Goal: Task Accomplishment & Management: Use online tool/utility

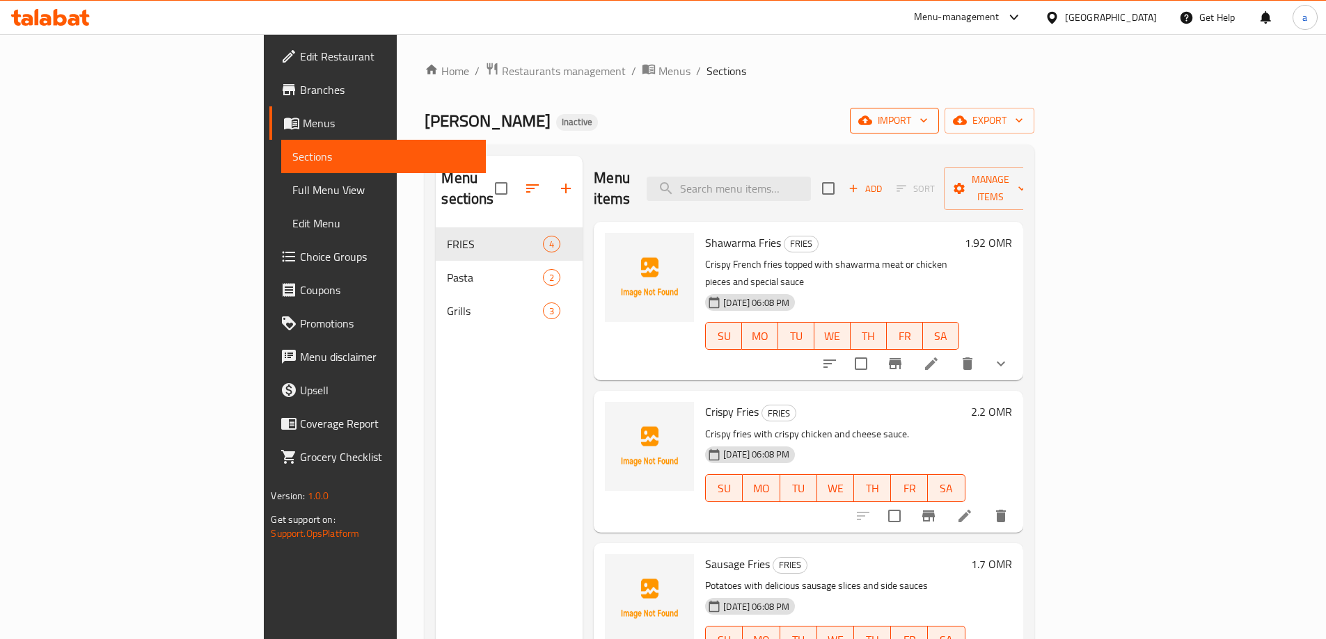
click at [928, 116] on span "import" at bounding box center [894, 120] width 67 height 17
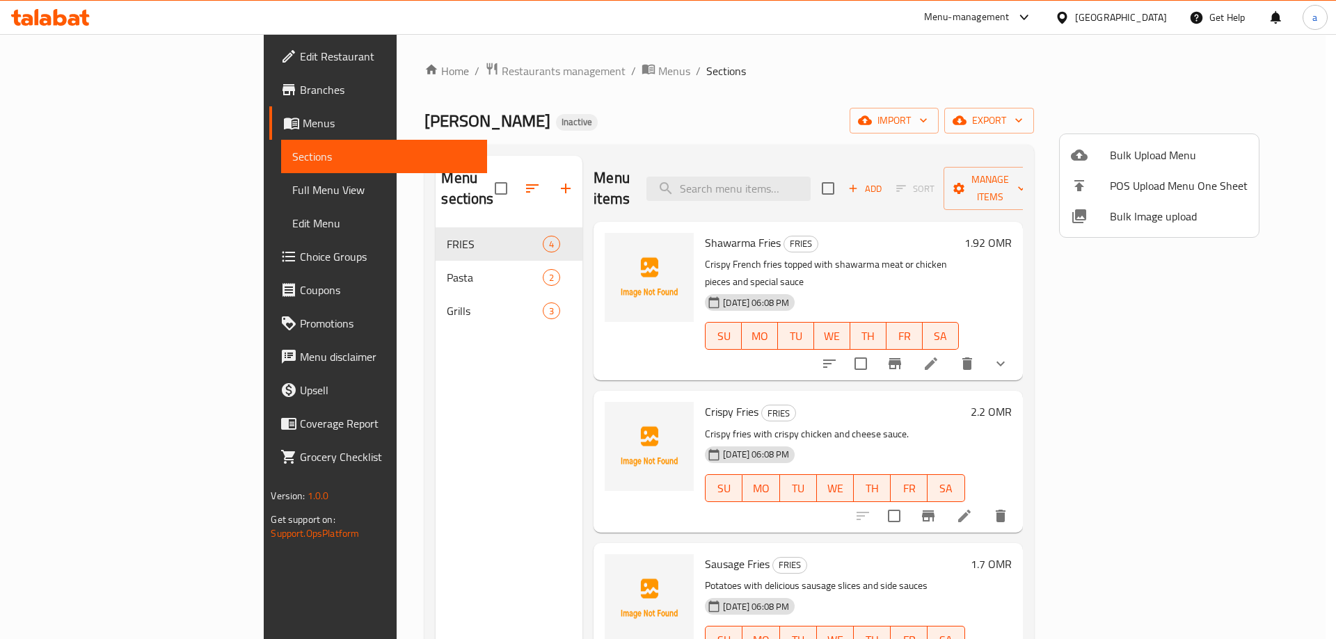
click at [1115, 154] on span "Bulk Upload Menu" at bounding box center [1179, 155] width 138 height 17
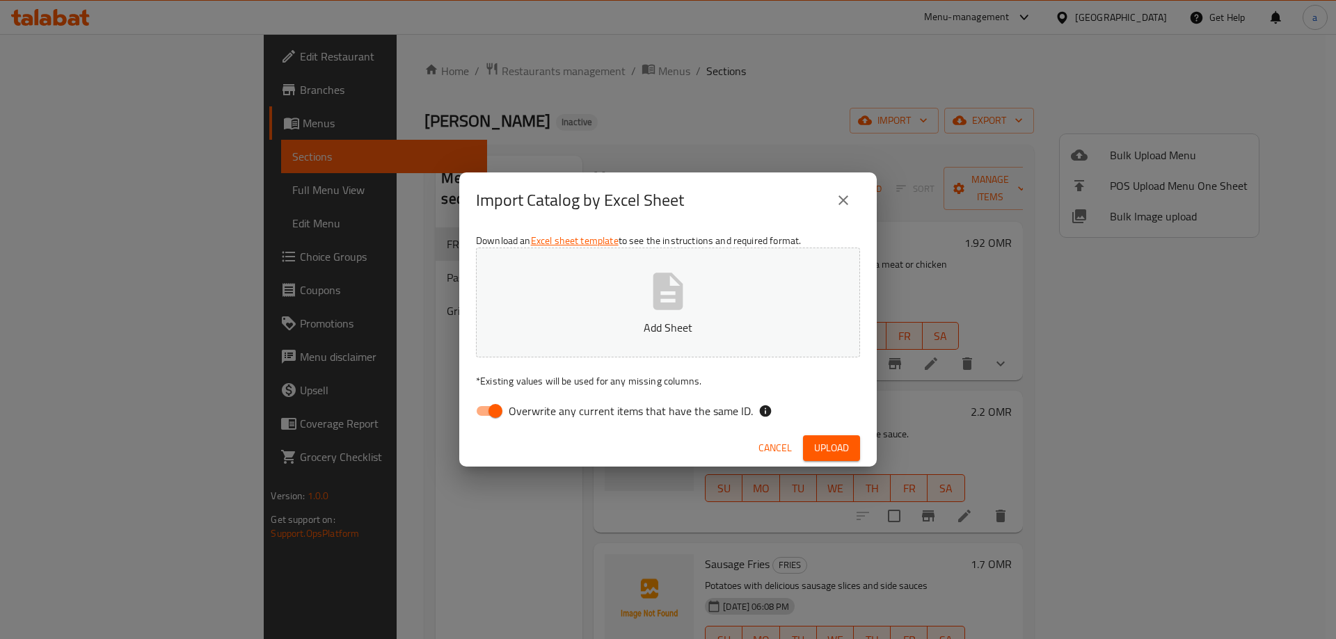
click at [545, 301] on button "Add Sheet" at bounding box center [668, 303] width 384 height 110
click at [493, 412] on input "Overwrite any current items that have the same ID." at bounding box center [495, 411] width 79 height 26
checkbox input "false"
click at [840, 445] on span "Upload" at bounding box center [831, 448] width 35 height 17
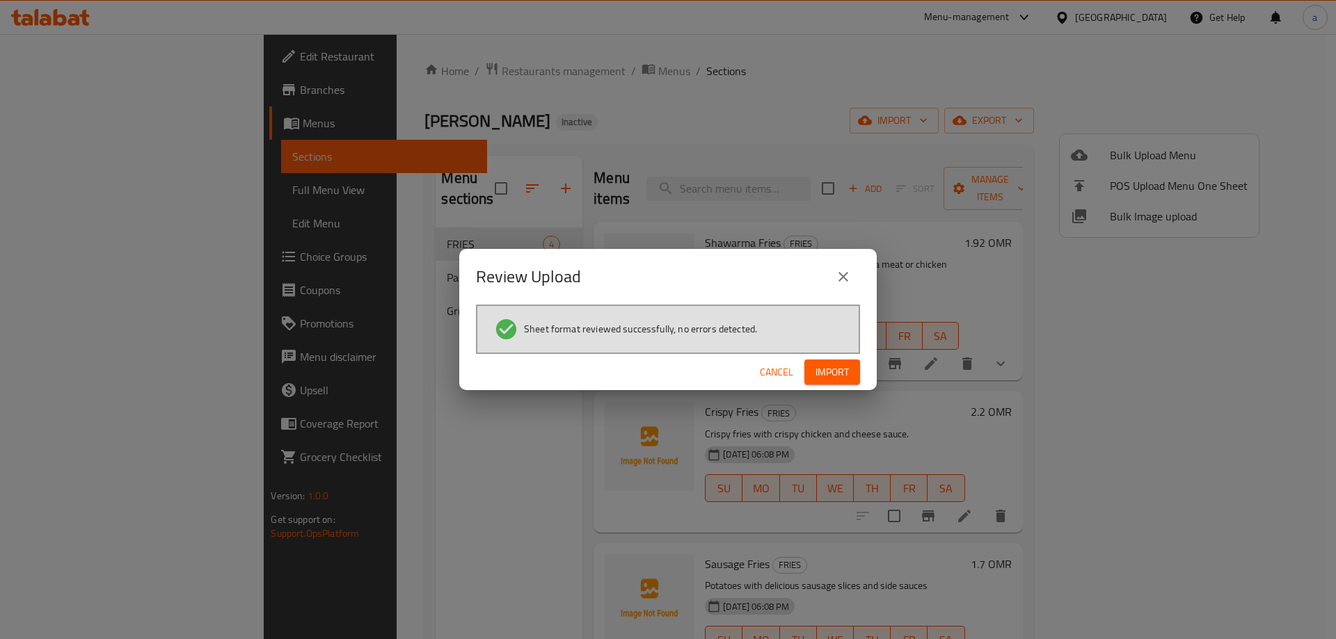
click at [825, 372] on span "Import" at bounding box center [832, 372] width 33 height 17
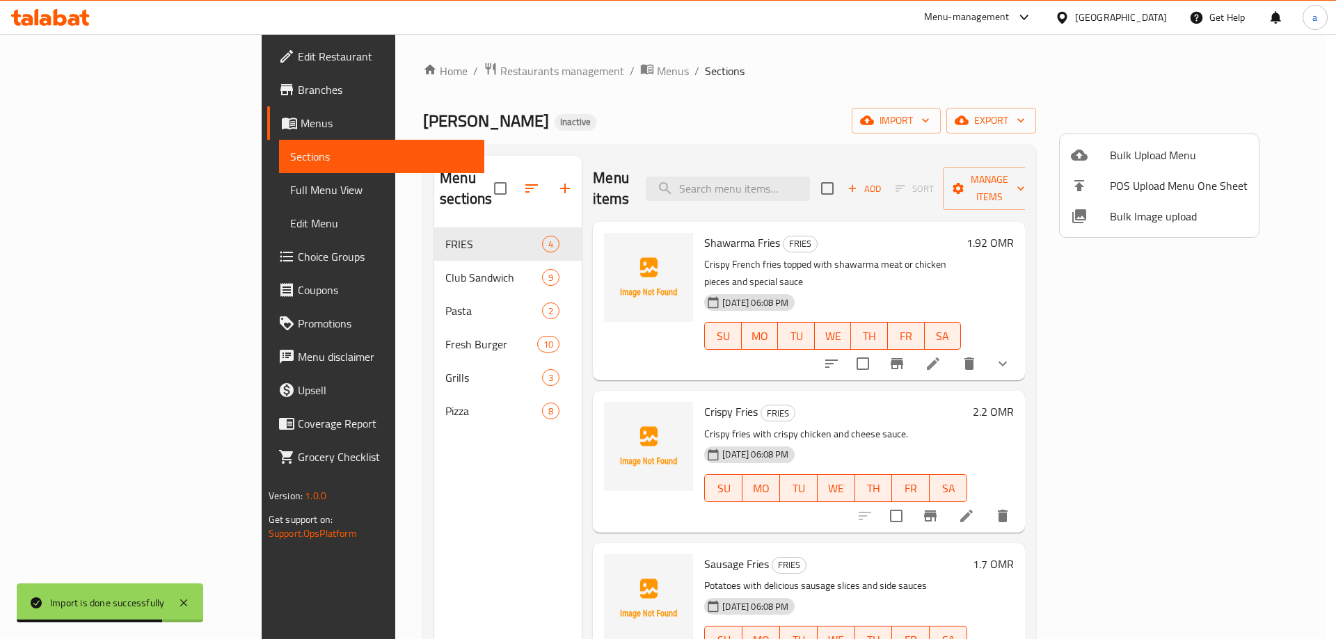
click at [74, 189] on div at bounding box center [668, 319] width 1336 height 639
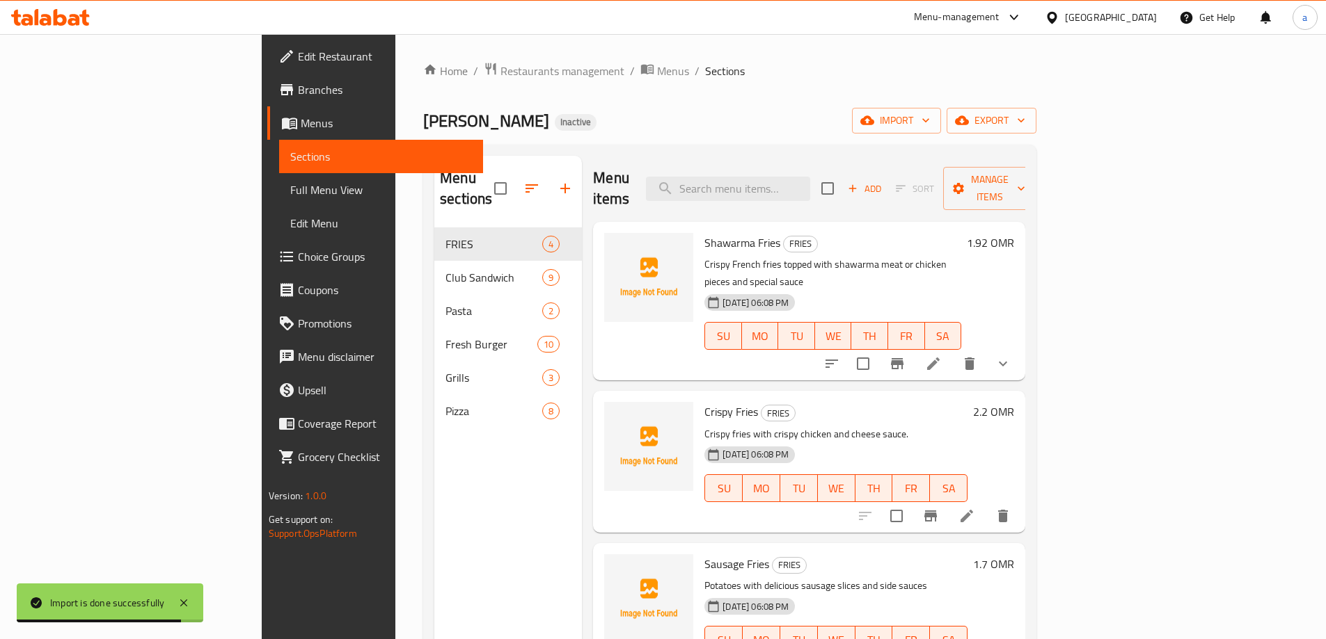
click at [290, 189] on span "Full Menu View" at bounding box center [381, 190] width 182 height 17
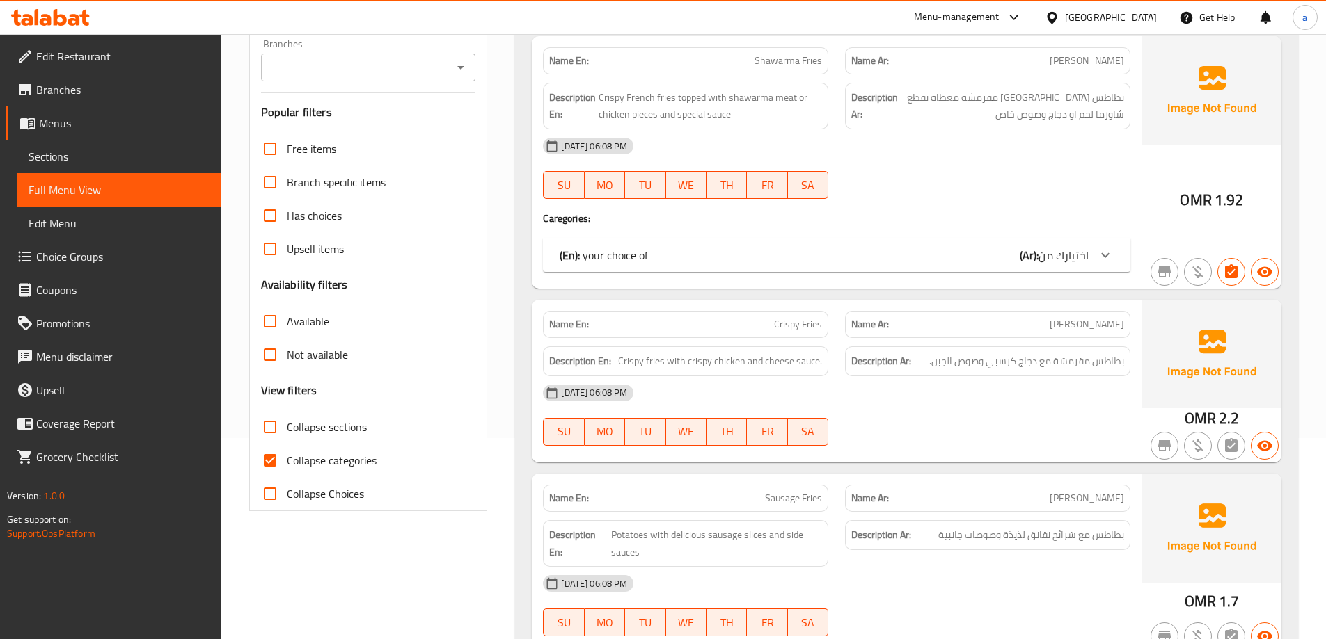
scroll to position [278, 0]
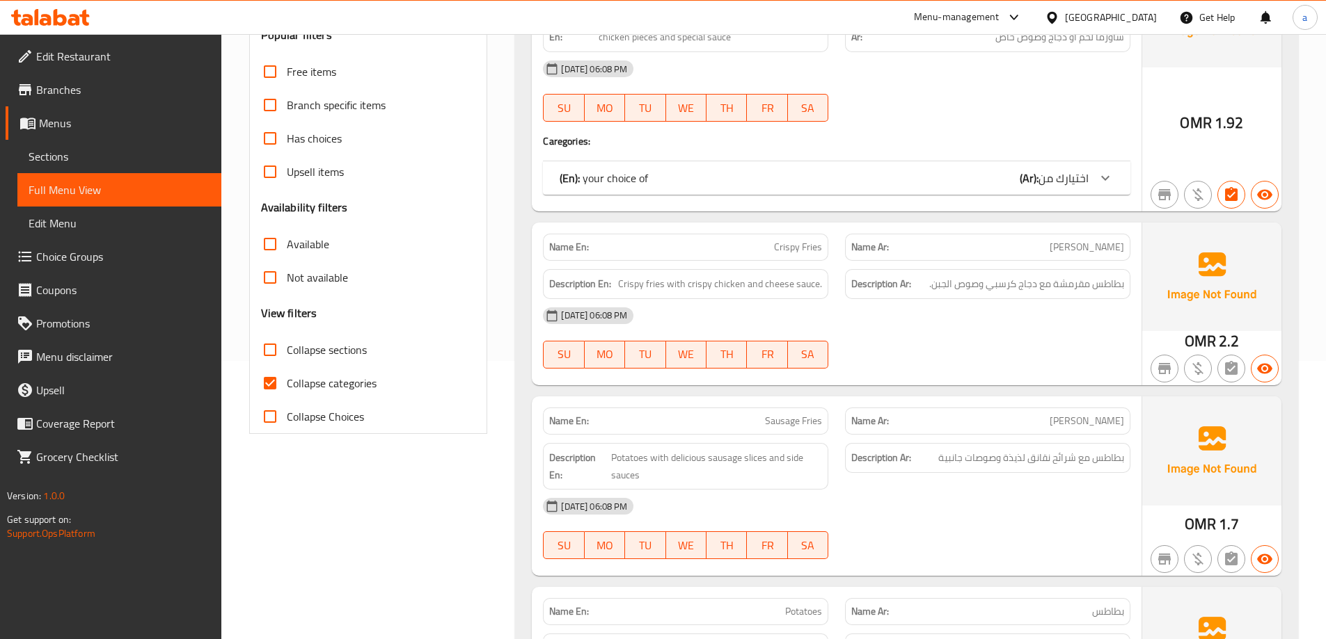
click at [272, 383] on input "Collapse categories" at bounding box center [269, 383] width 33 height 33
checkbox input "false"
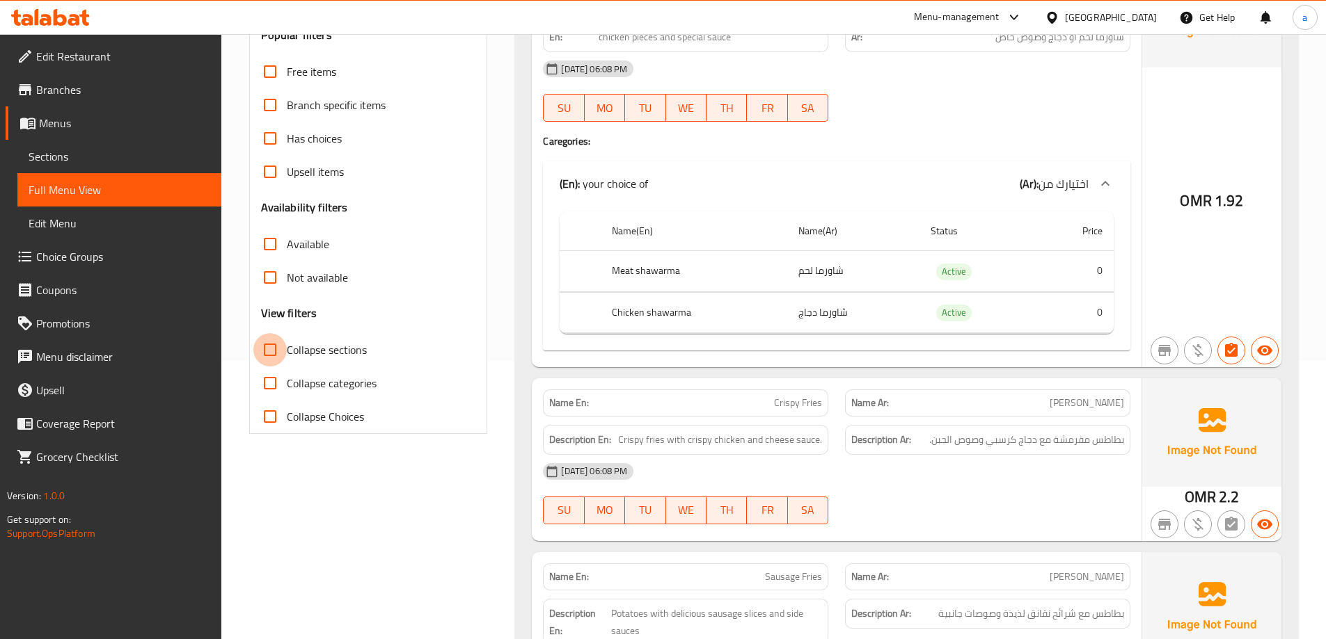
click at [269, 350] on input "Collapse sections" at bounding box center [269, 349] width 33 height 33
checkbox input "true"
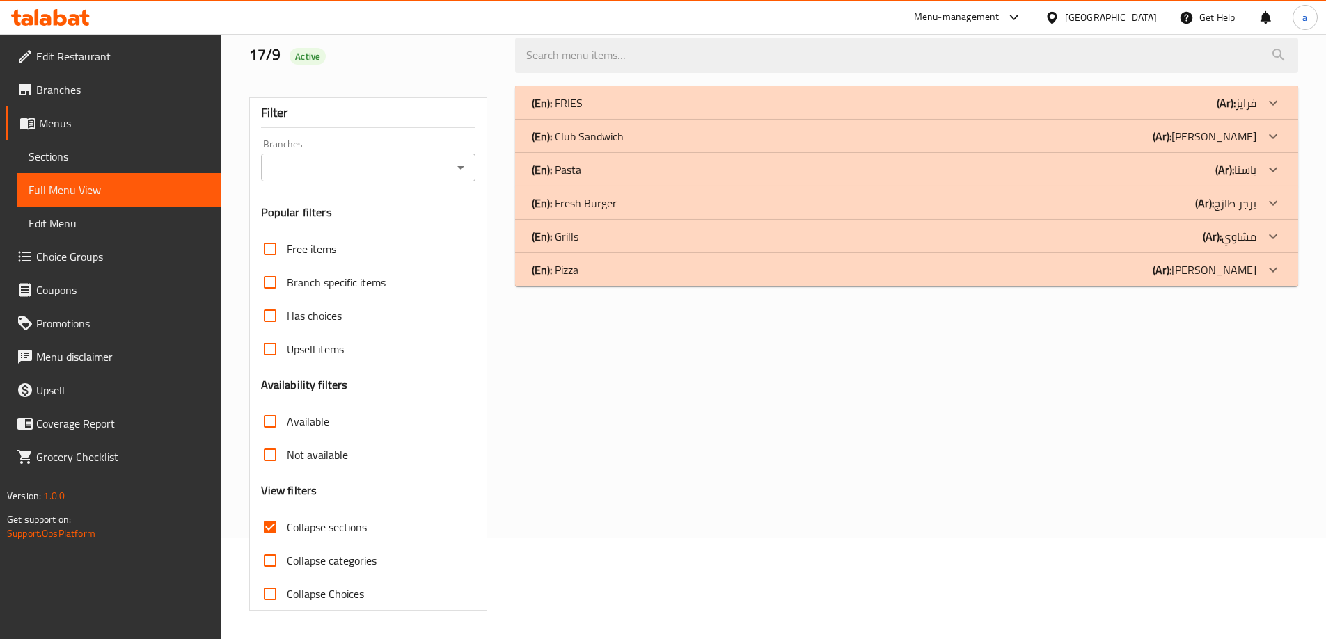
scroll to position [101, 0]
click at [548, 133] on b "(En):" at bounding box center [542, 136] width 20 height 21
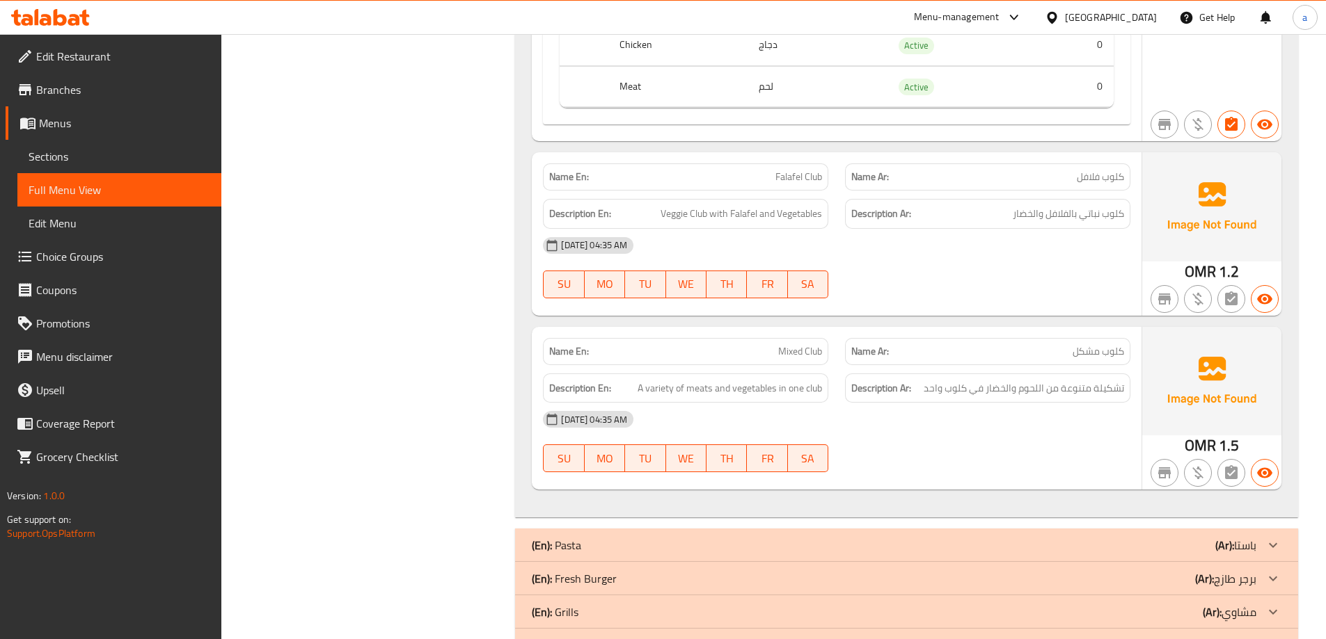
scroll to position [1890, 0]
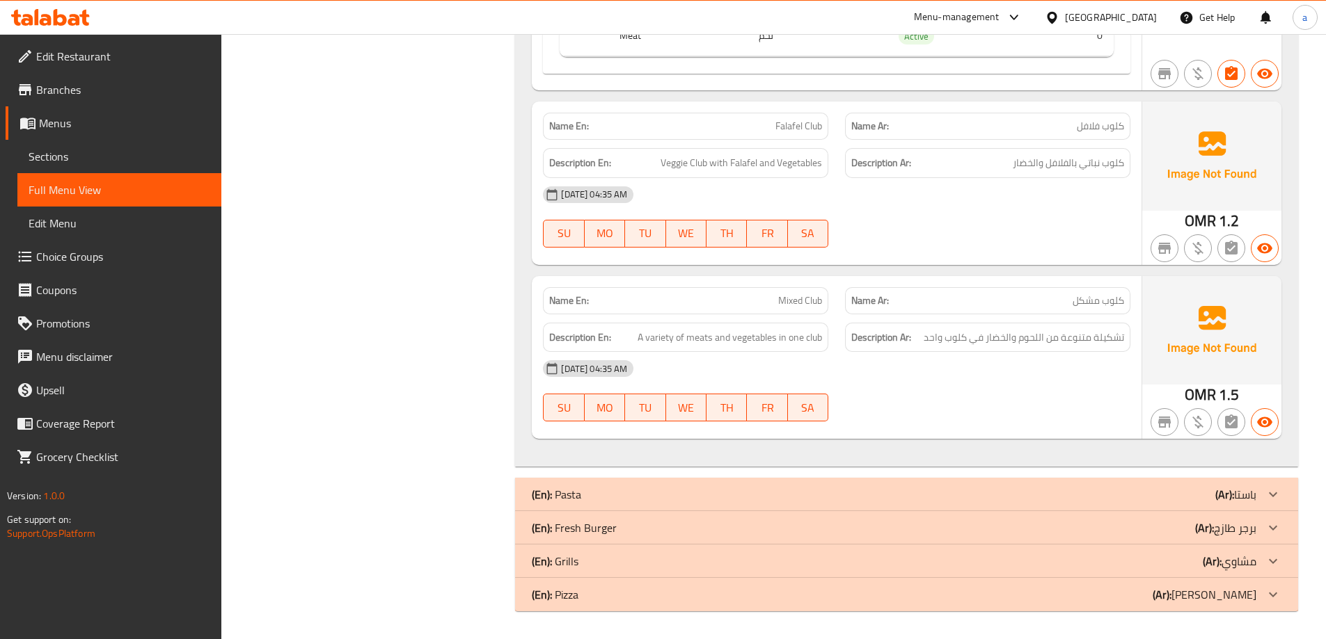
click at [546, 598] on b "(En):" at bounding box center [542, 594] width 20 height 21
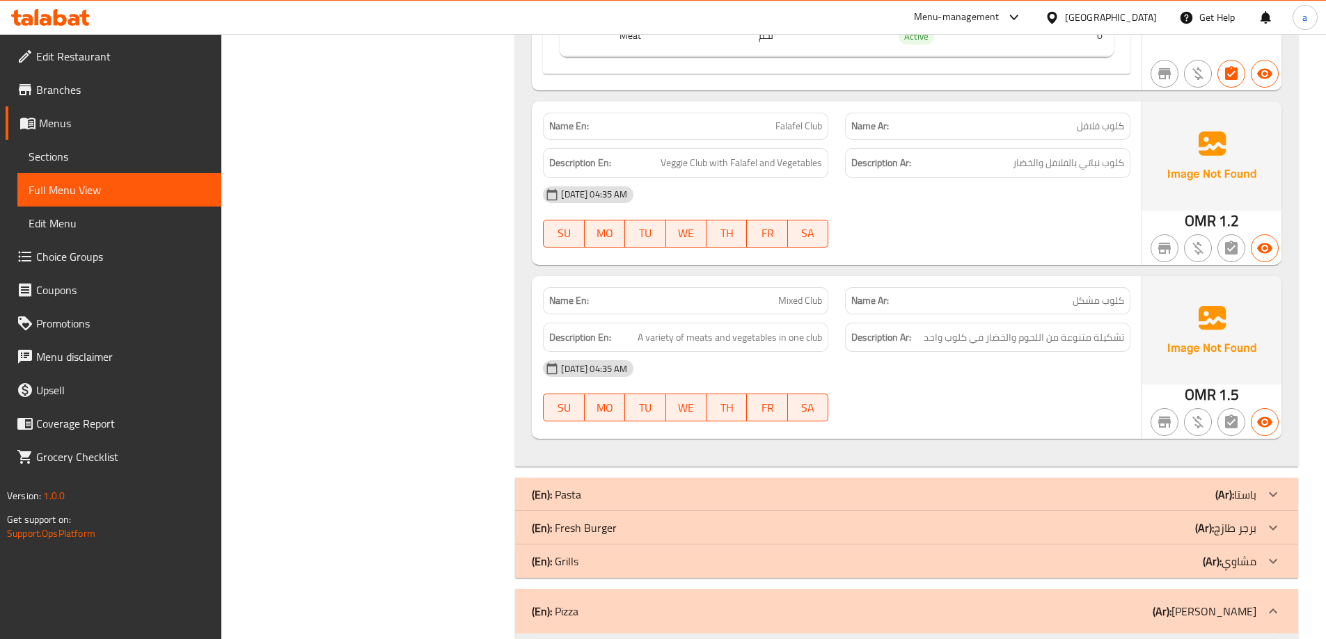
click at [542, 525] on b "(En):" at bounding box center [542, 528] width 20 height 21
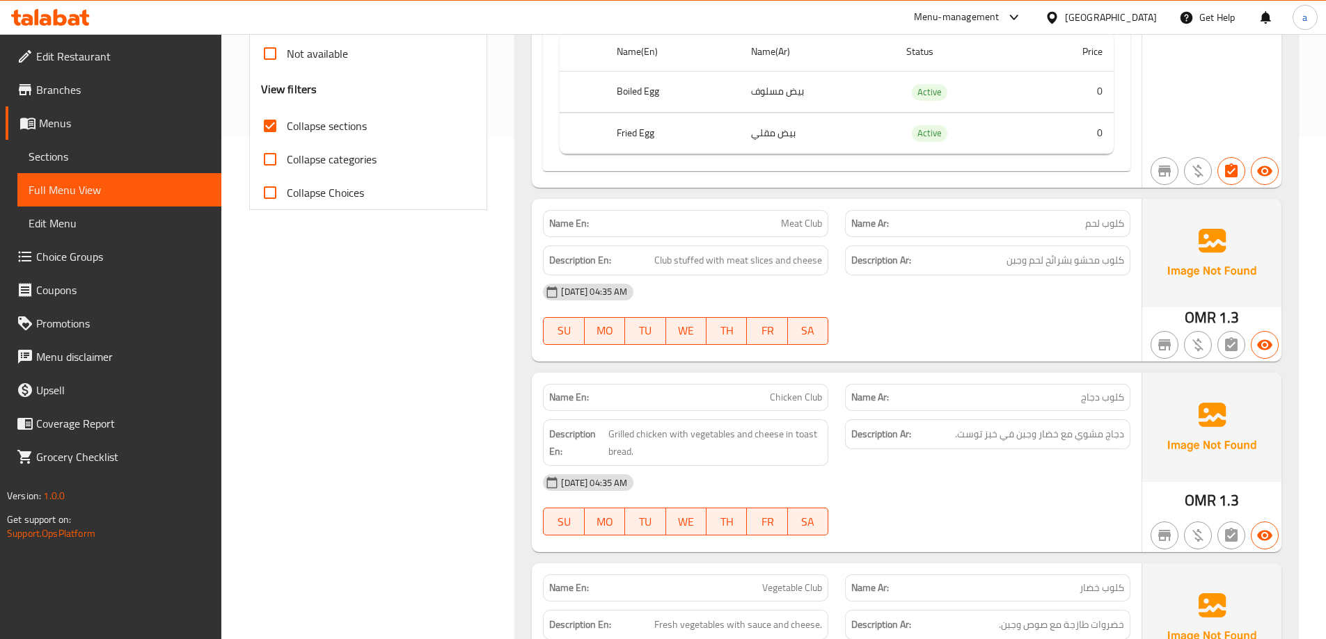
scroll to position [0, 0]
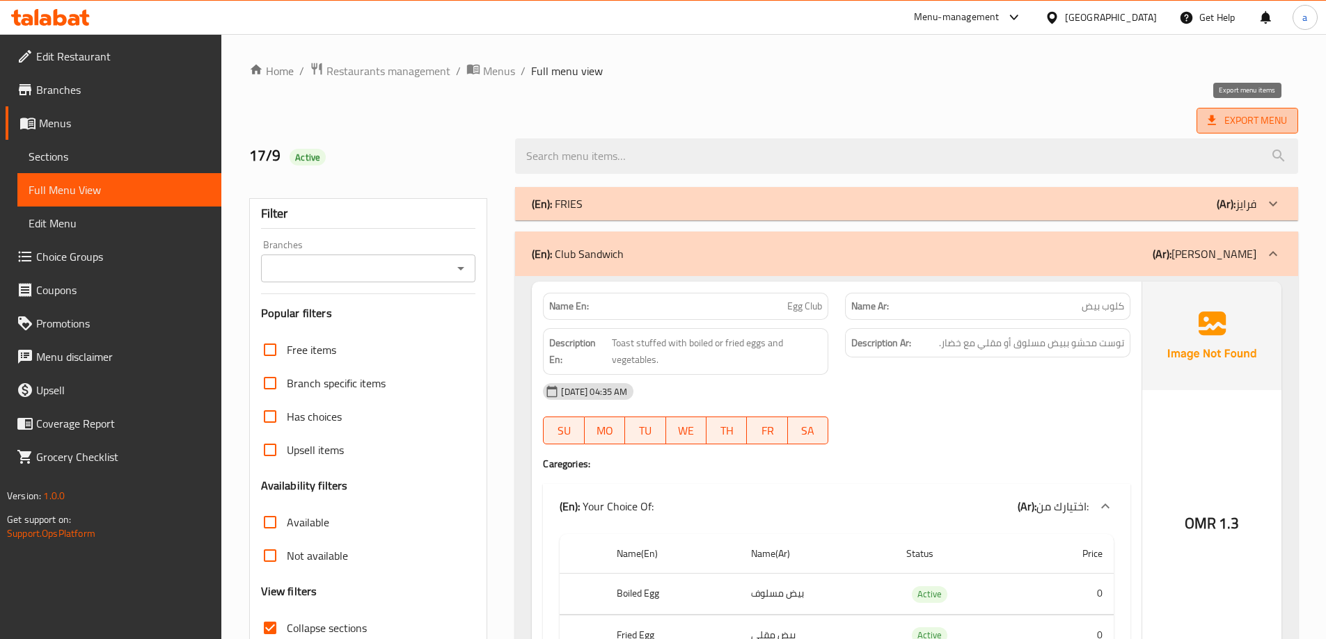
click at [1256, 116] on span "Export Menu" at bounding box center [1246, 120] width 79 height 17
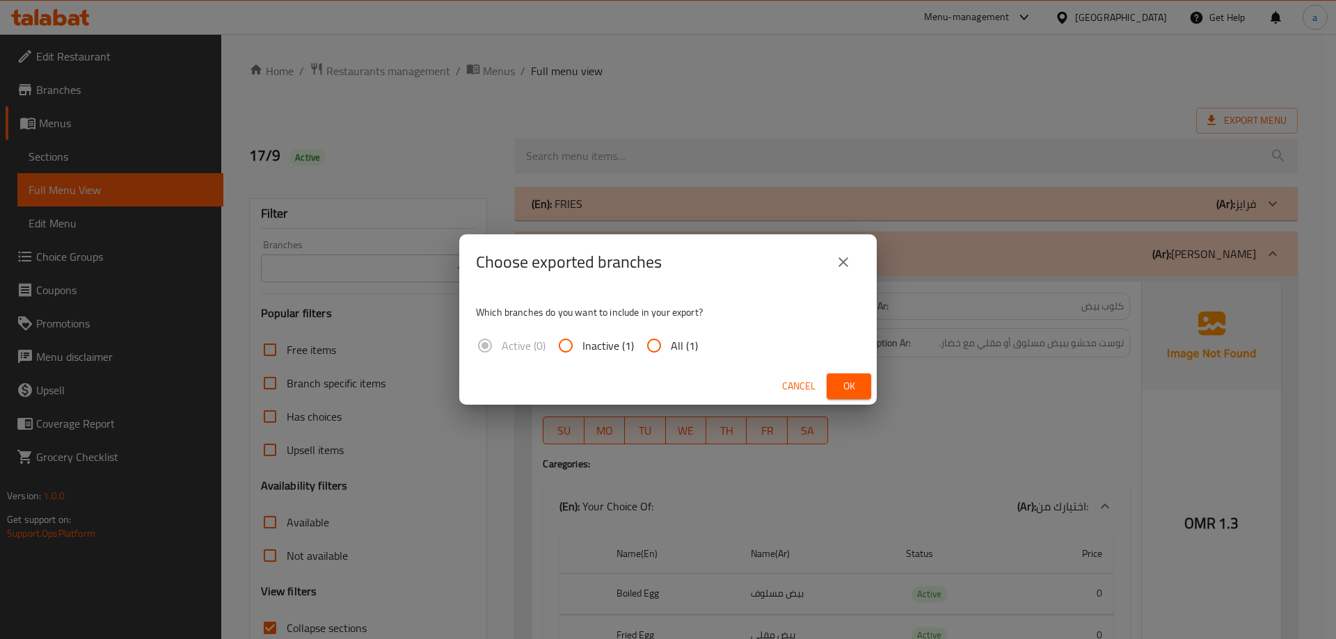
click at [663, 350] on input "All (1)" at bounding box center [653, 345] width 33 height 33
radio input "true"
click at [851, 385] on span "Ok" at bounding box center [849, 386] width 22 height 17
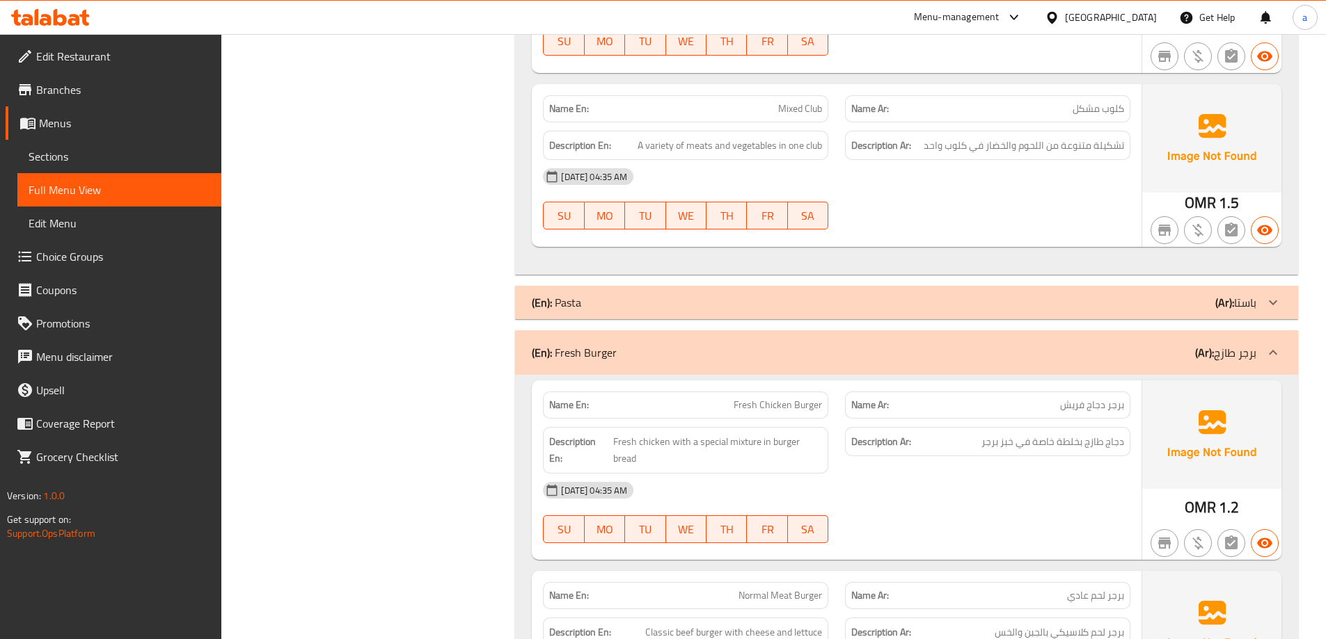
scroll to position [2018, 0]
